Goal: Information Seeking & Learning: Learn about a topic

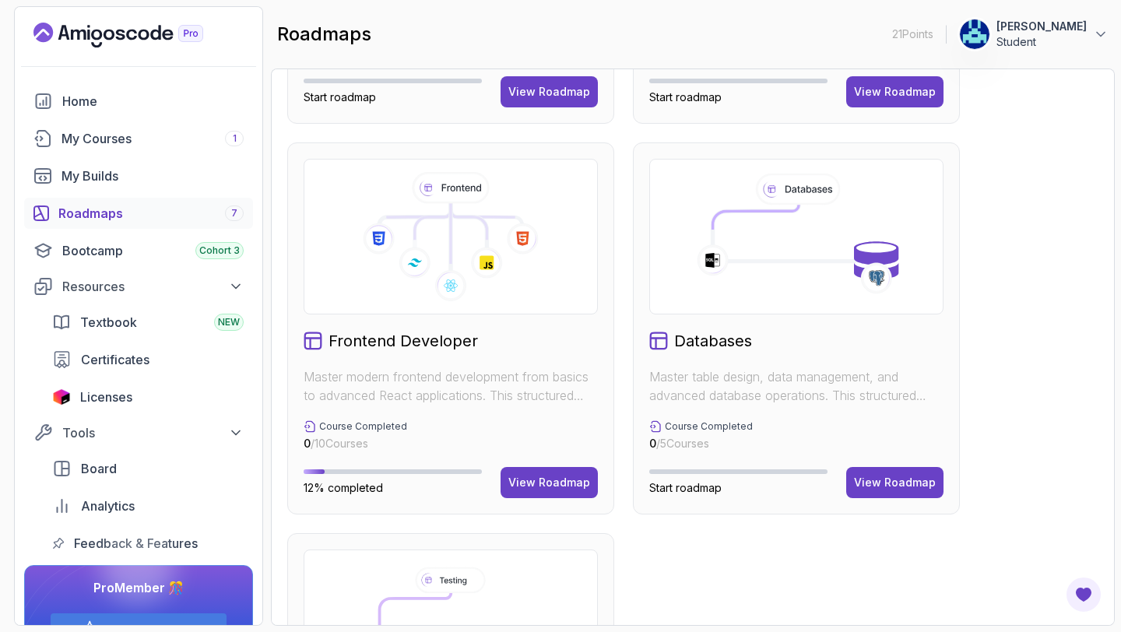
scroll to position [722, 0]
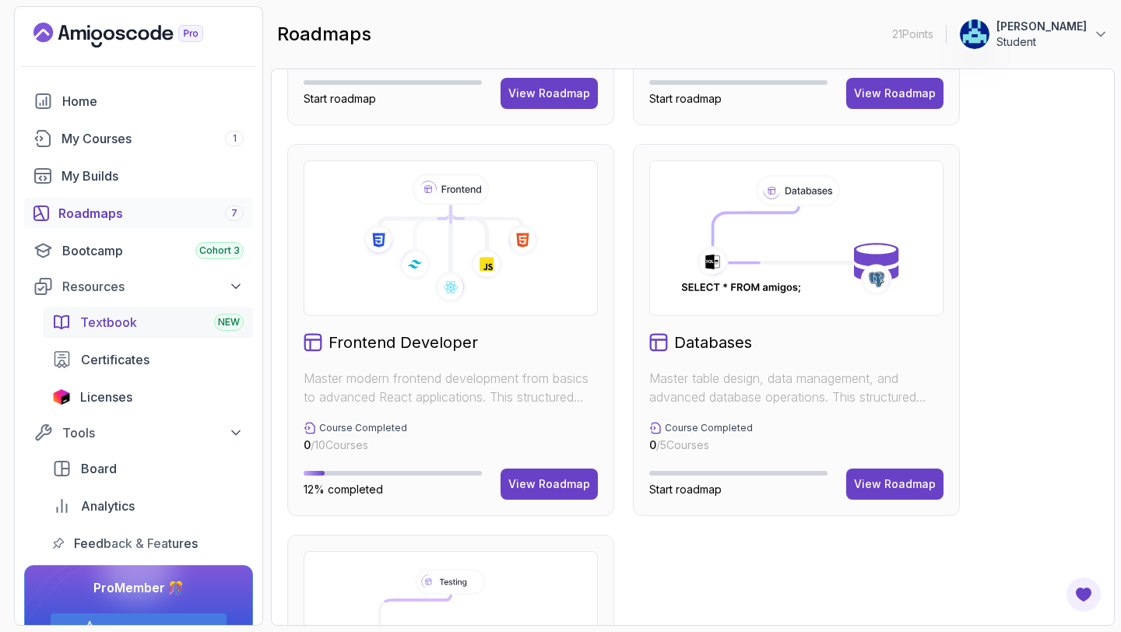
click at [154, 329] on div "Textbook NEW" at bounding box center [161, 322] width 163 height 19
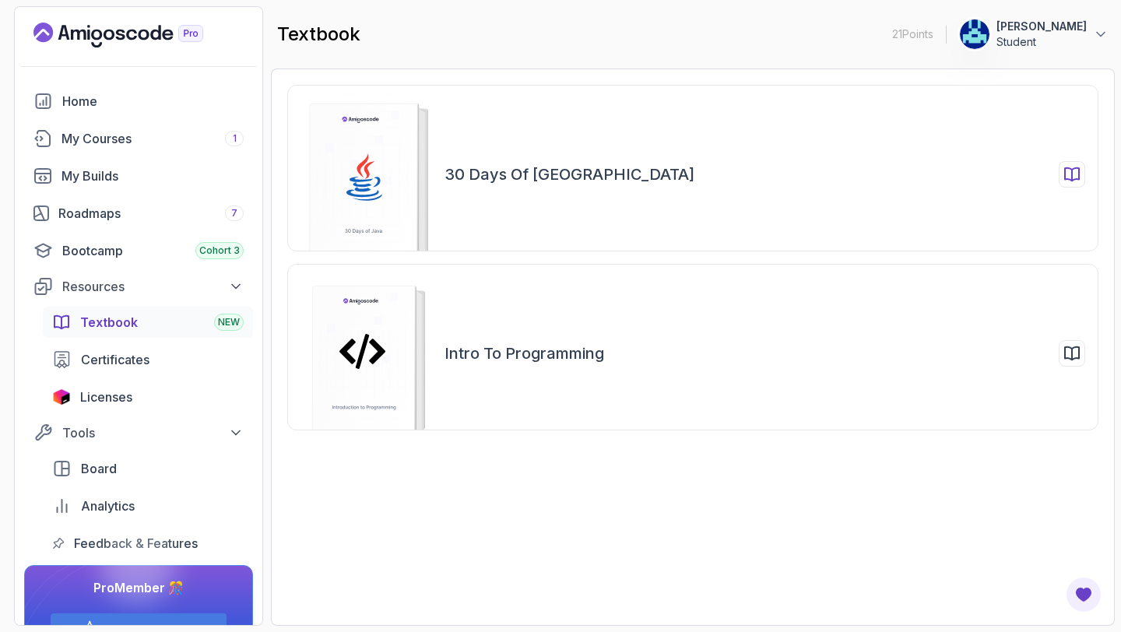
click at [595, 180] on div "30 Days of [GEOGRAPHIC_DATA]" at bounding box center [764, 174] width 641 height 26
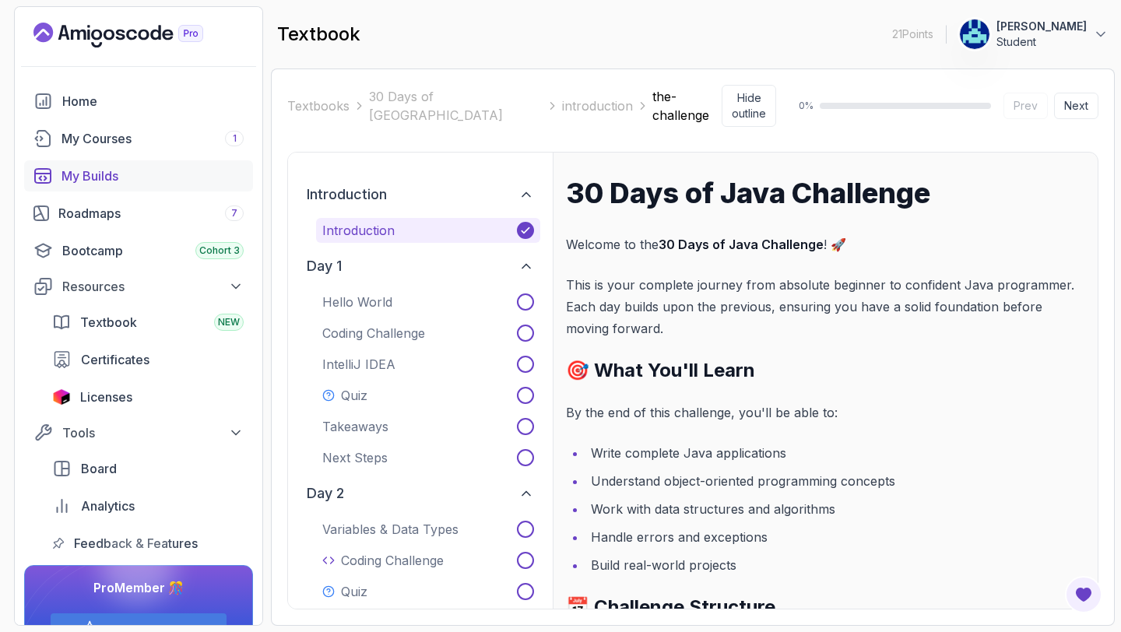
click at [108, 162] on link "My Builds" at bounding box center [138, 175] width 229 height 31
click at [149, 132] on div "My Courses 1" at bounding box center [152, 138] width 182 height 19
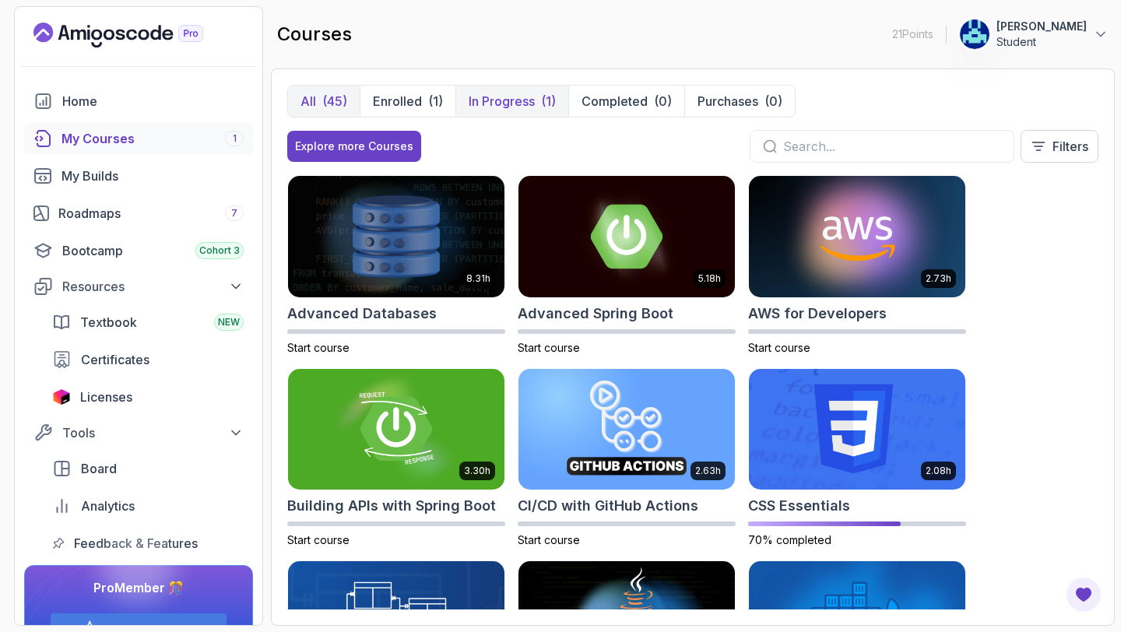
click at [546, 97] on div "(1)" at bounding box center [548, 101] width 15 height 19
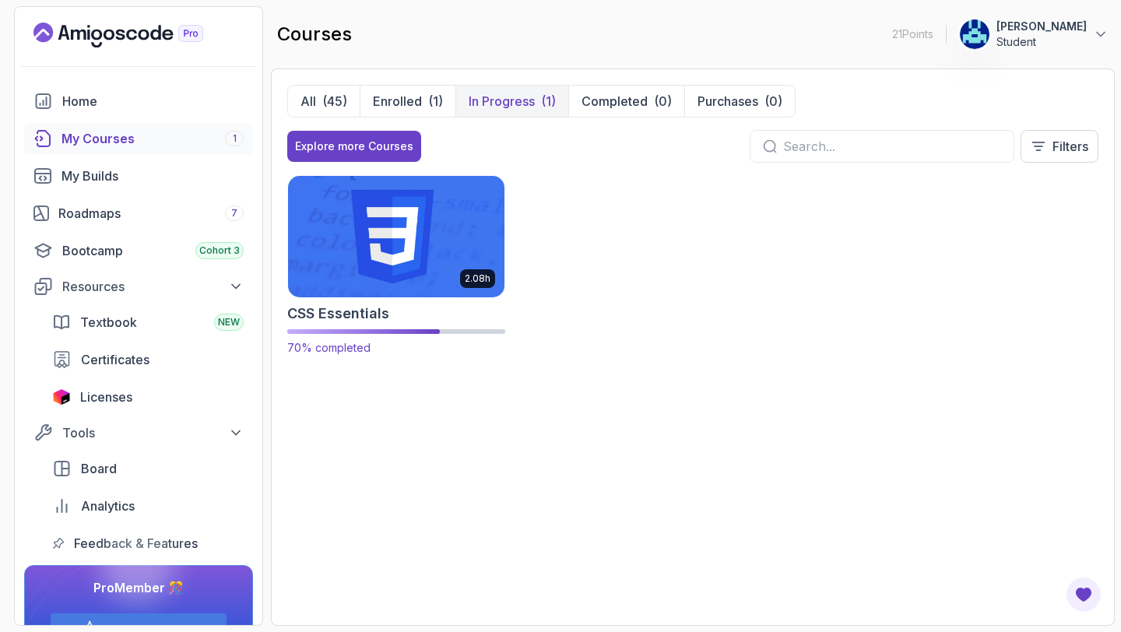
click at [431, 237] on img at bounding box center [396, 236] width 227 height 127
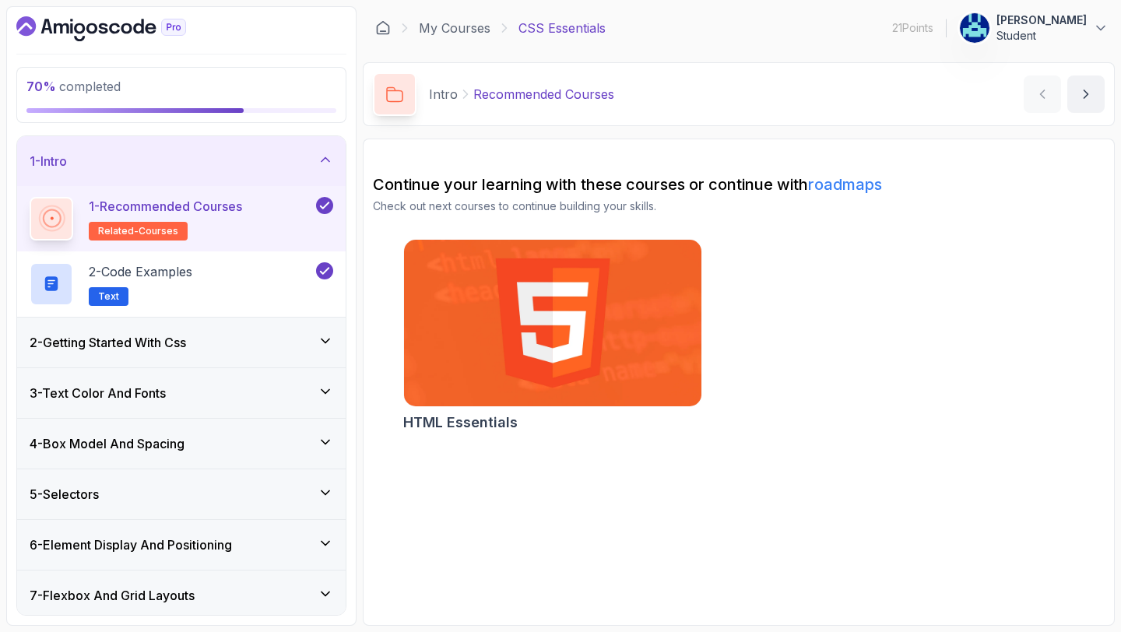
click at [215, 463] on div "4 - Box Model And Spacing" at bounding box center [181, 444] width 328 height 50
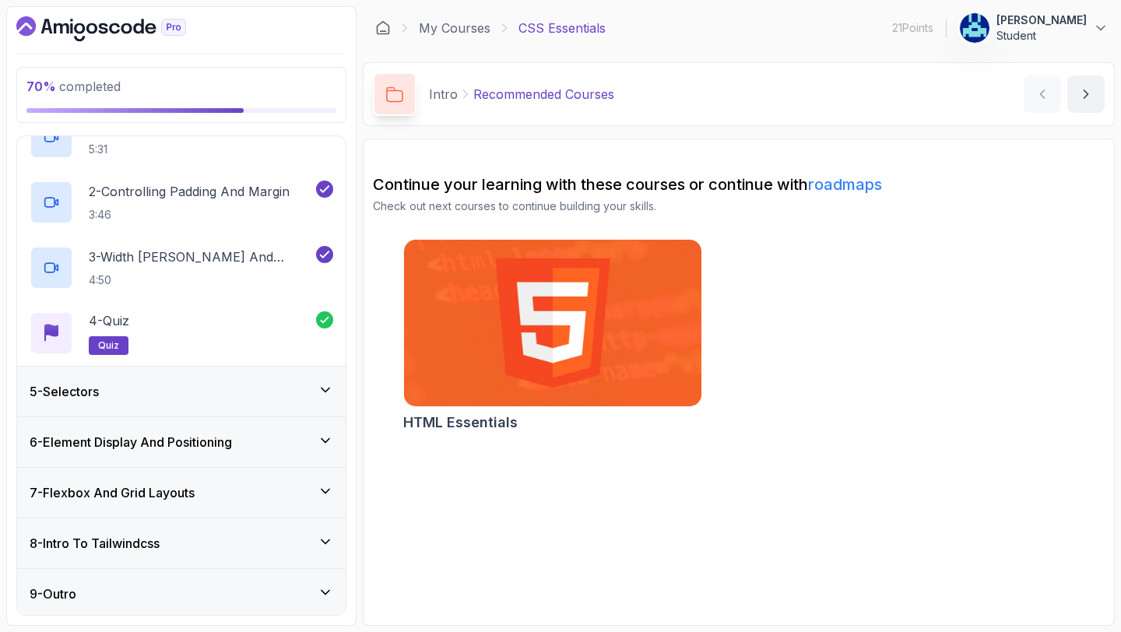
scroll to position [237, 0]
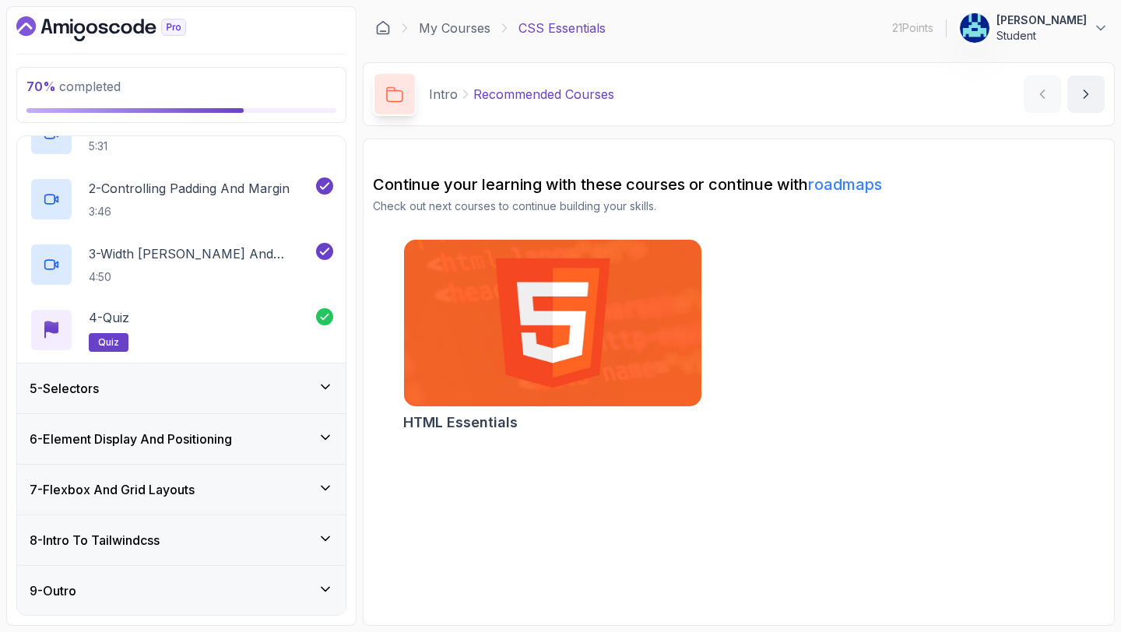
click at [238, 391] on div "5 - Selectors" at bounding box center [182, 388] width 304 height 19
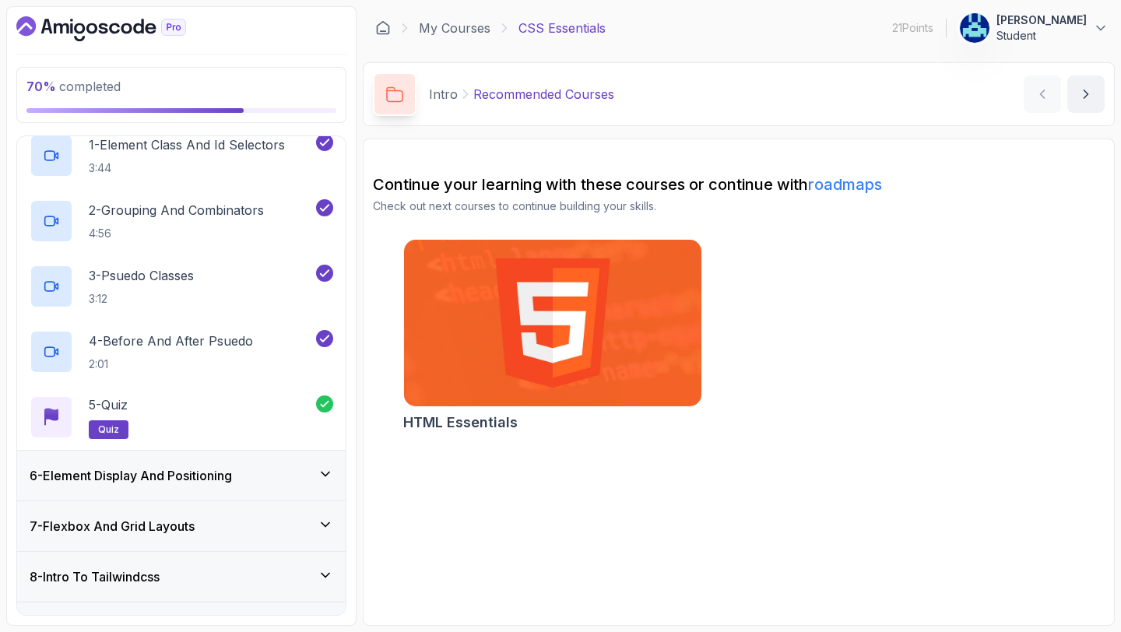
scroll to position [266, 0]
click at [164, 479] on h3 "6 - Element Display And Positioning" at bounding box center [131, 474] width 202 height 19
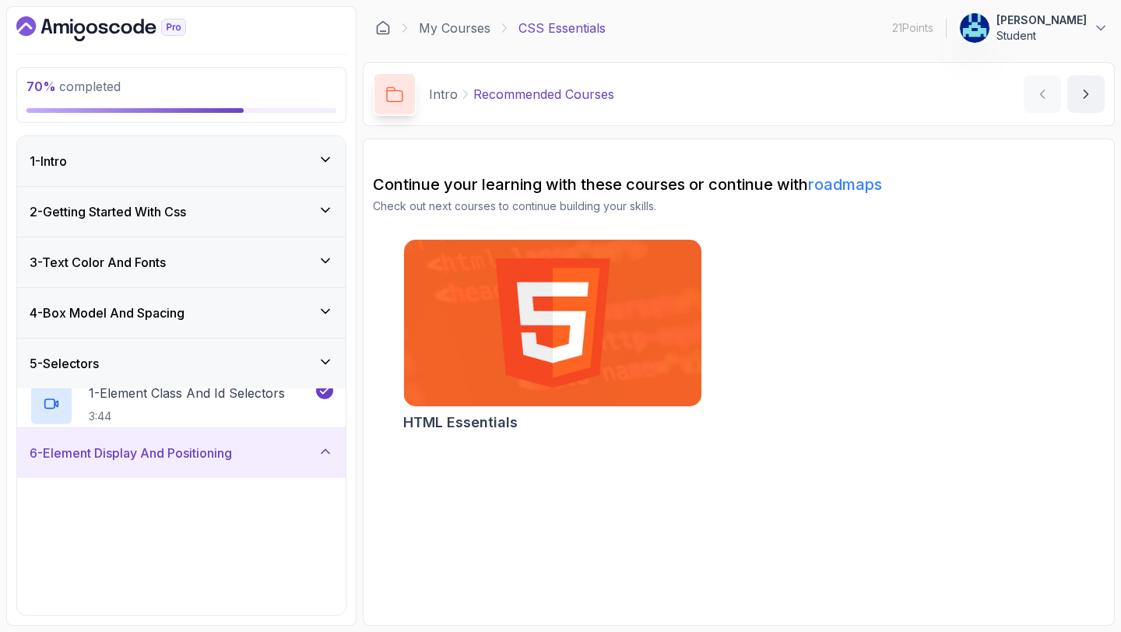
scroll to position [302, 0]
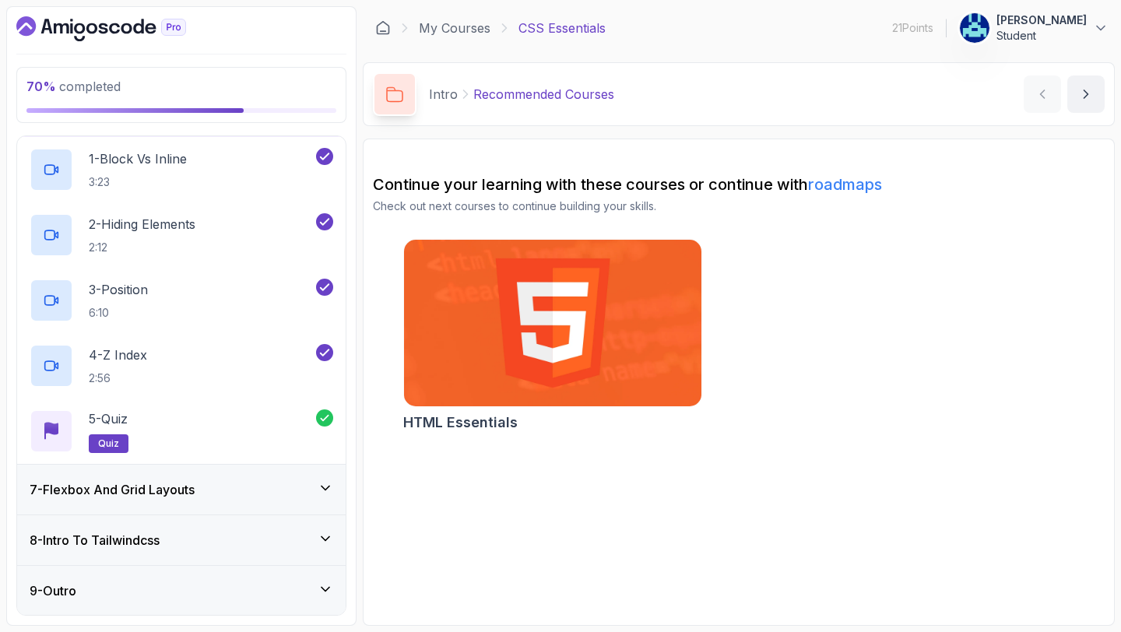
click at [164, 479] on div "7 - Flexbox And Grid Layouts" at bounding box center [181, 490] width 328 height 50
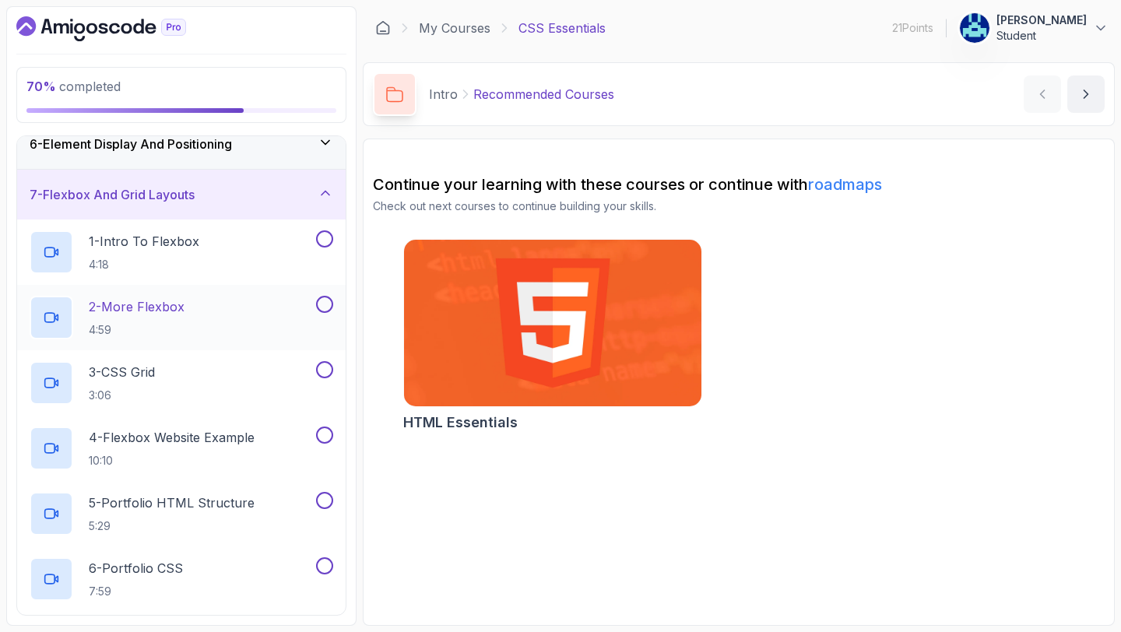
scroll to position [272, 0]
click at [201, 210] on div "7 - Flexbox And Grid Layouts" at bounding box center [181, 193] width 328 height 50
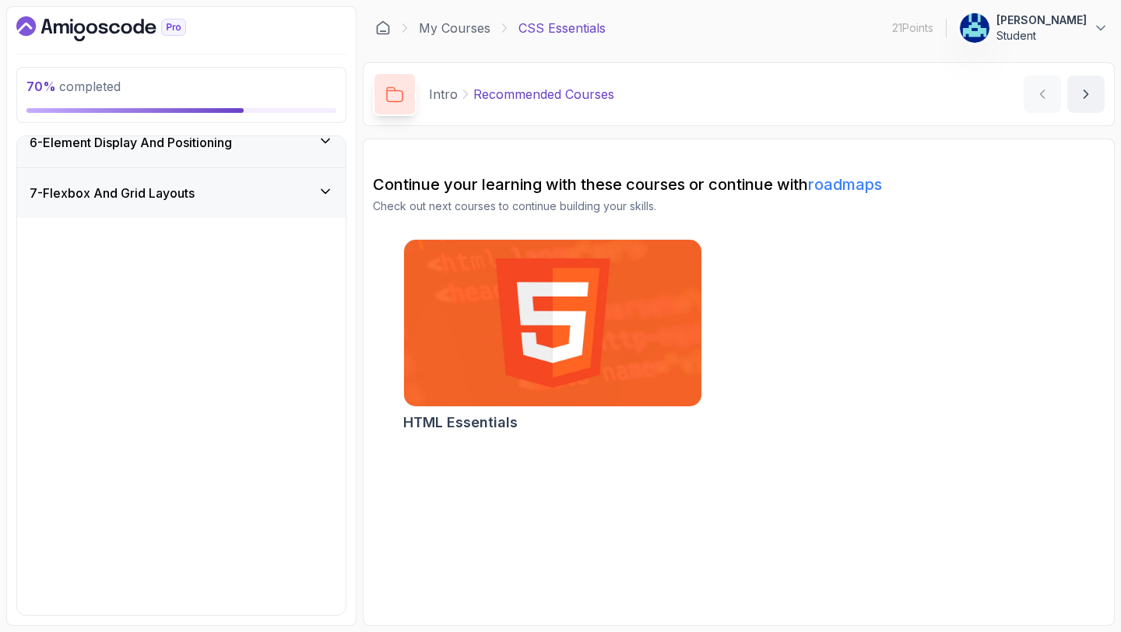
scroll to position [0, 0]
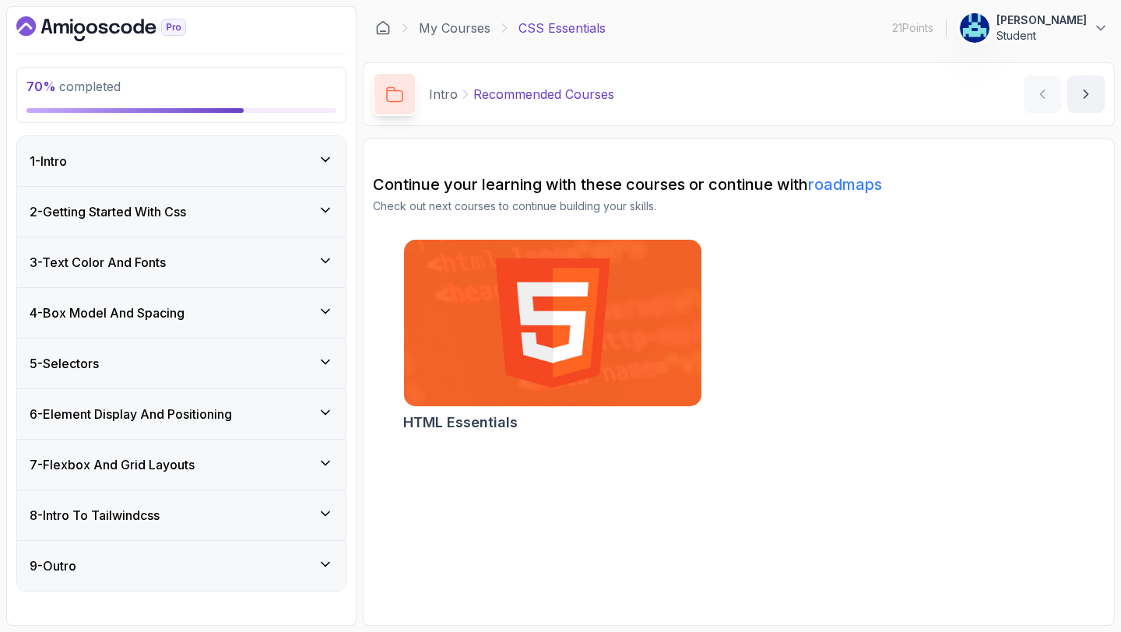
click at [209, 480] on div "7 - Flexbox And Grid Layouts" at bounding box center [181, 465] width 328 height 50
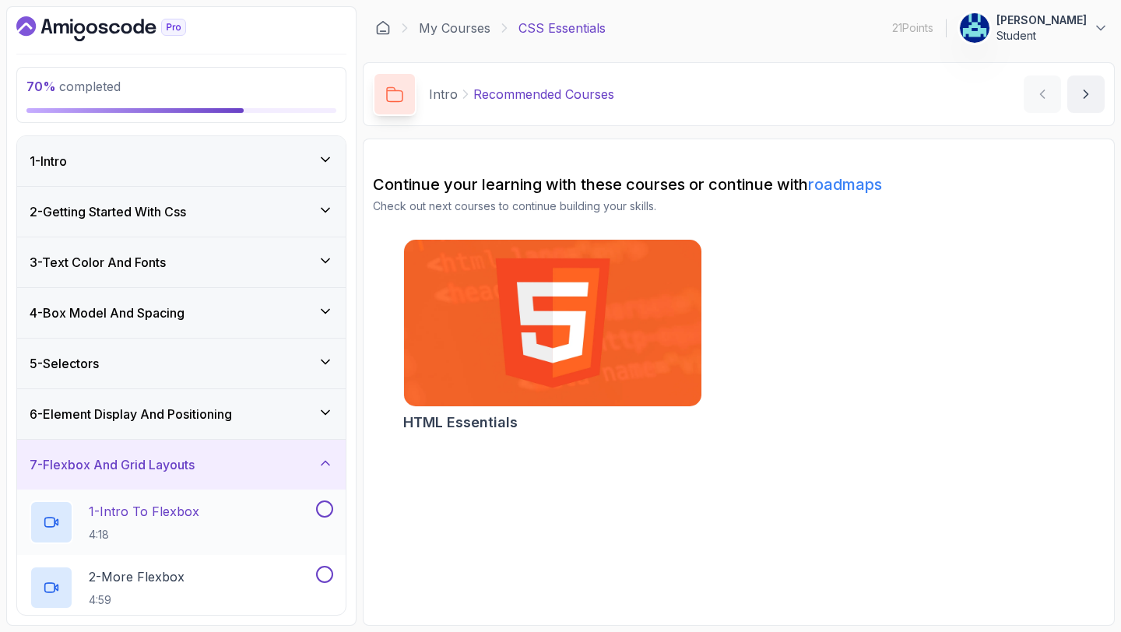
click at [163, 530] on p "4:18" at bounding box center [144, 535] width 111 height 16
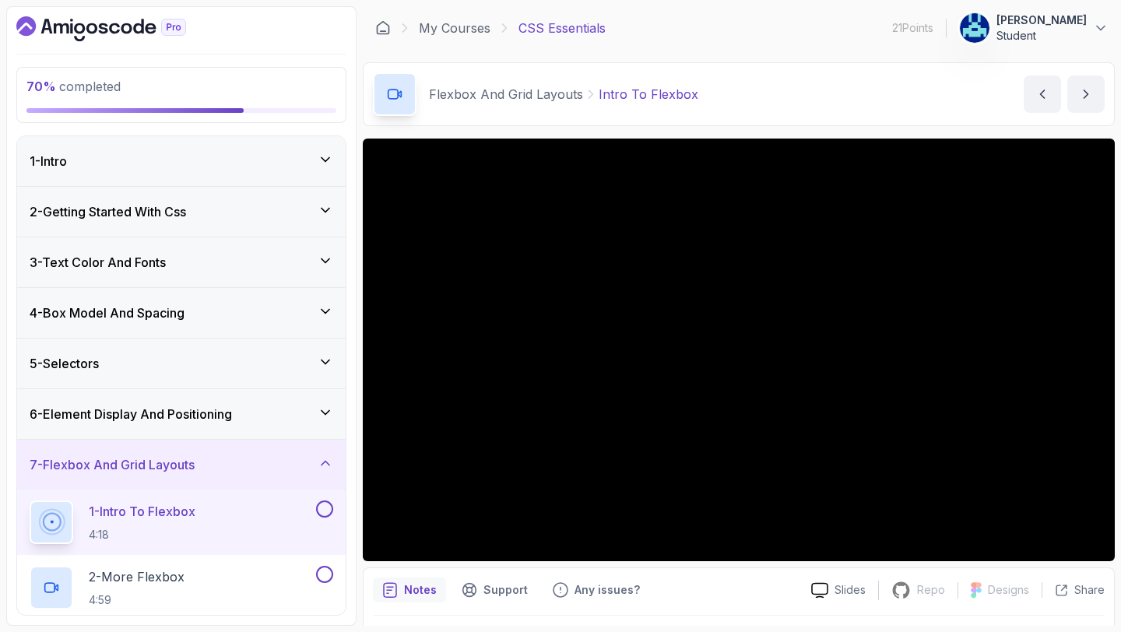
click at [30, 501] on button "1 - Intro To Flexbox 4:18" at bounding box center [182, 523] width 304 height 44
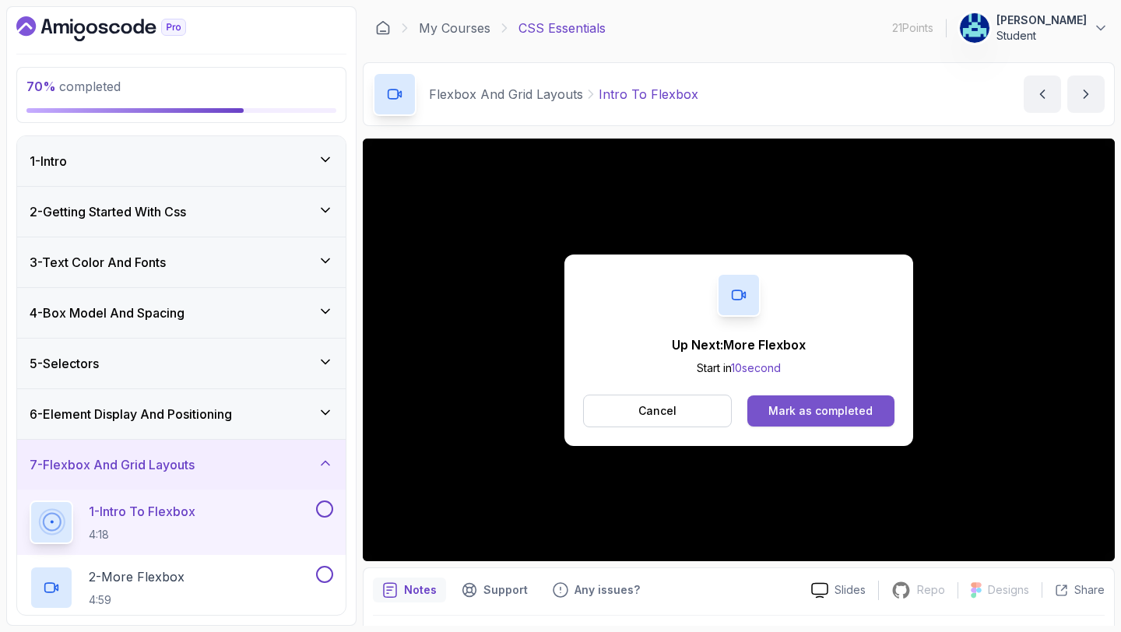
click at [805, 406] on div "Mark as completed" at bounding box center [820, 411] width 104 height 16
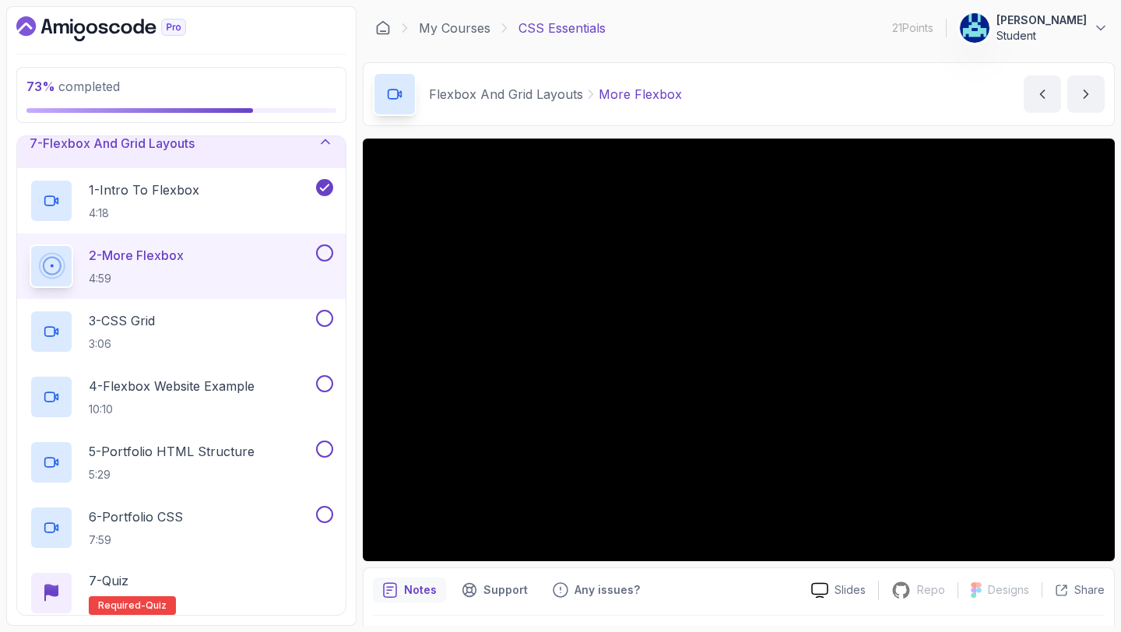
scroll to position [334, 0]
